Goal: Find specific page/section: Find specific page/section

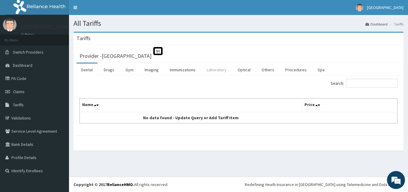
click at [217, 72] on link "Laboratory" at bounding box center [216, 70] width 29 height 13
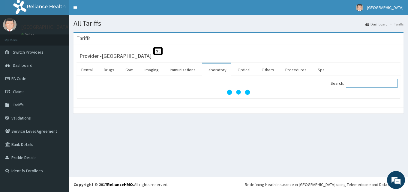
click at [360, 83] on input "Search:" at bounding box center [372, 83] width 52 height 9
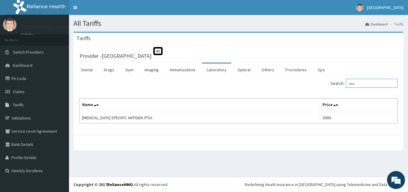
type input "psa"
click at [27, 83] on link "PA Code" at bounding box center [34, 78] width 69 height 13
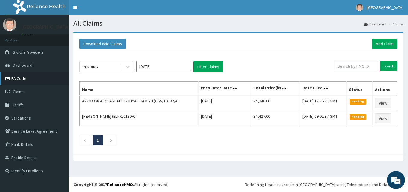
click at [38, 77] on link "PA Code" at bounding box center [34, 78] width 69 height 13
